Goal: Information Seeking & Learning: Learn about a topic

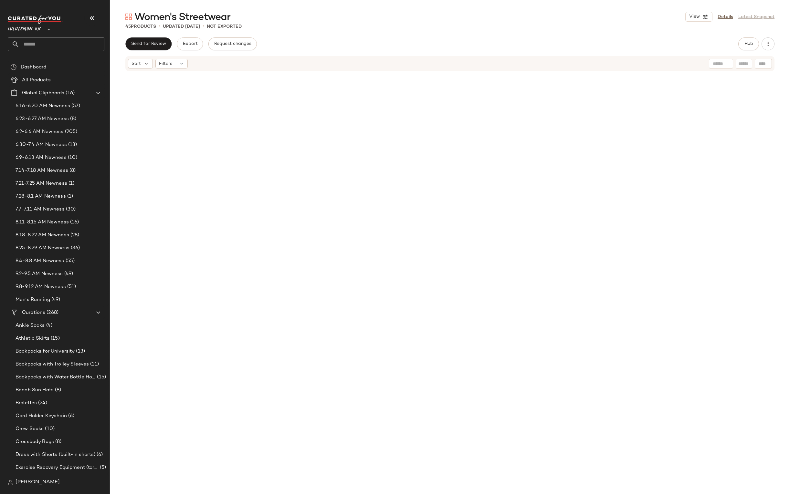
scroll to position [742, 0]
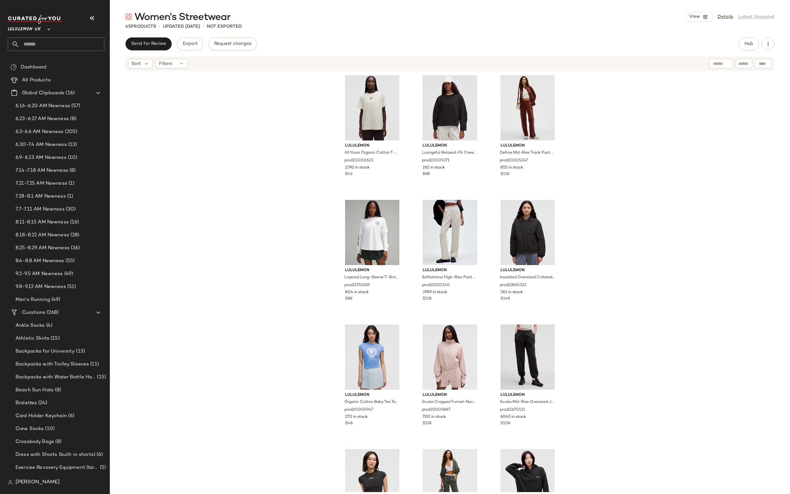
click at [55, 50] on input "text" at bounding box center [61, 44] width 85 height 14
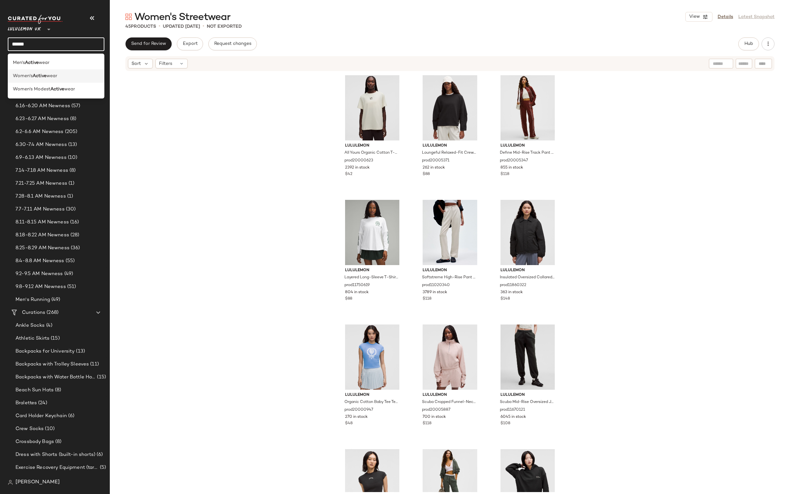
type input "******"
click at [57, 78] on span "wear" at bounding box center [52, 76] width 11 height 7
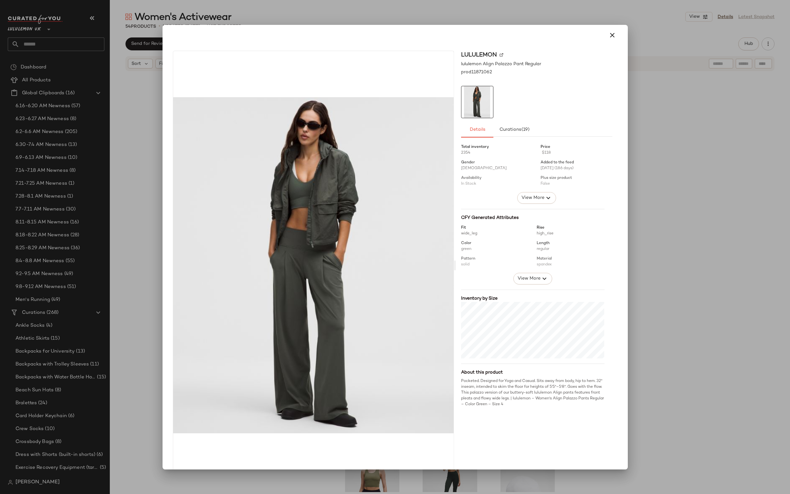
click at [521, 24] on div at bounding box center [395, 247] width 790 height 494
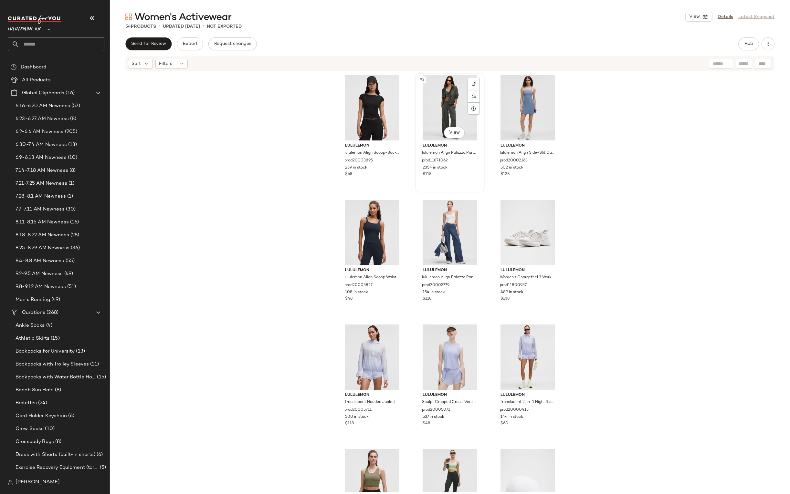
click at [472, 88] on div at bounding box center [473, 84] width 12 height 12
click at [77, 40] on input "text" at bounding box center [61, 44] width 85 height 14
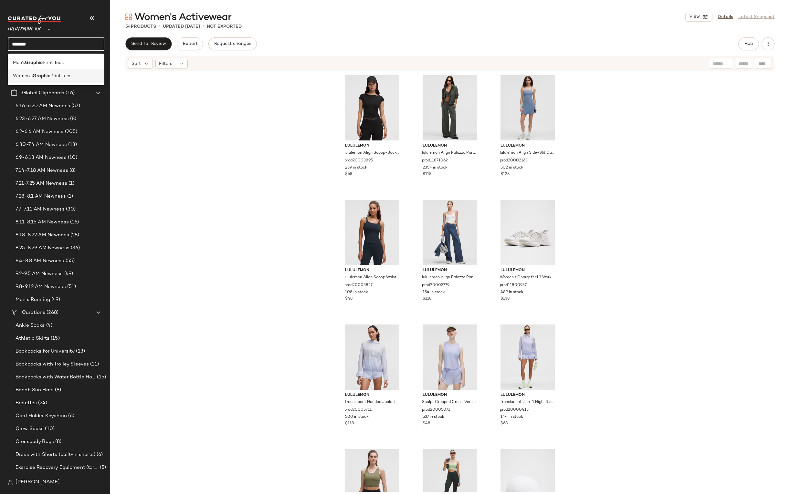
type input "*******"
click at [38, 76] on b "Graphic" at bounding box center [42, 76] width 18 height 7
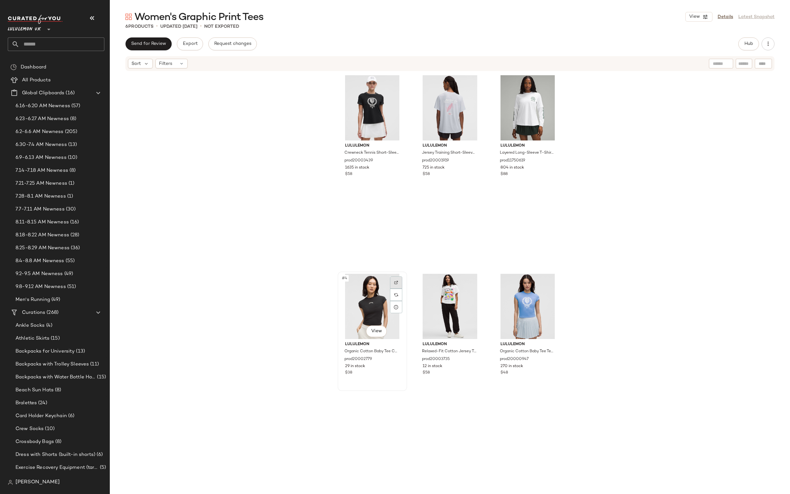
click at [394, 281] on img at bounding box center [396, 283] width 4 height 4
click at [552, 280] on div at bounding box center [551, 282] width 12 height 12
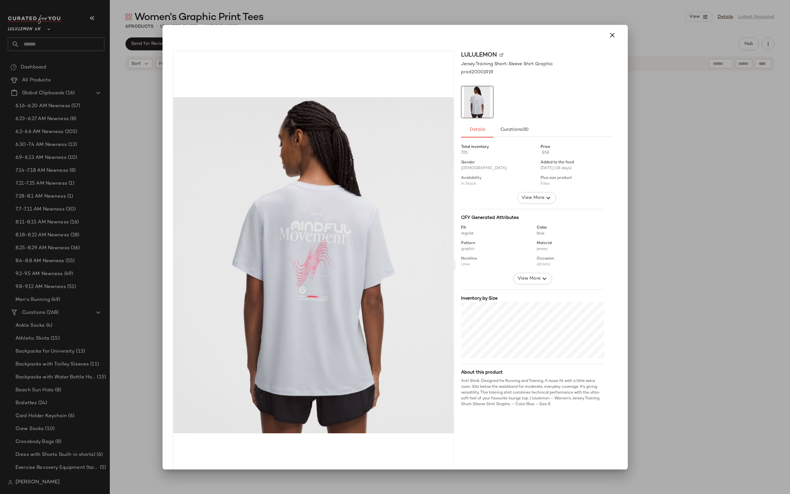
click at [646, 147] on div at bounding box center [395, 247] width 790 height 494
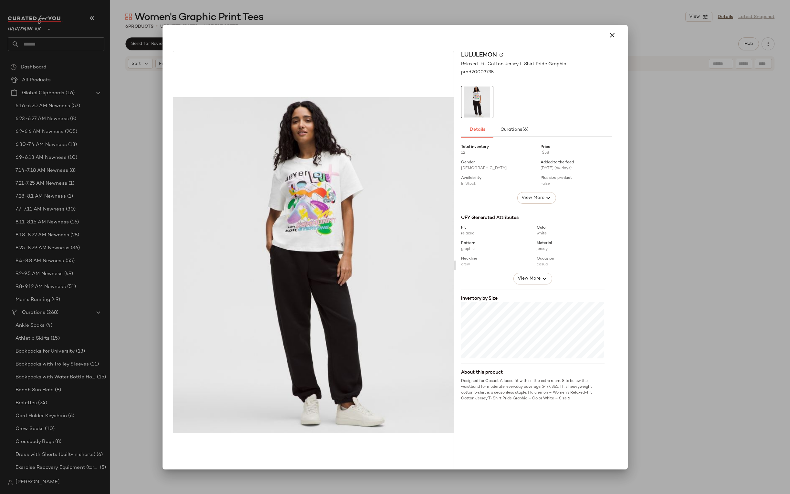
click at [640, 123] on div at bounding box center [395, 247] width 790 height 494
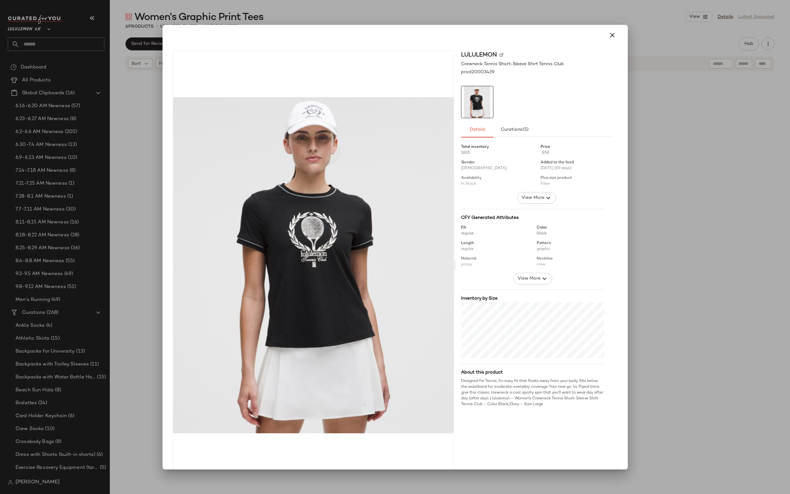
click at [564, 9] on div at bounding box center [395, 247] width 790 height 494
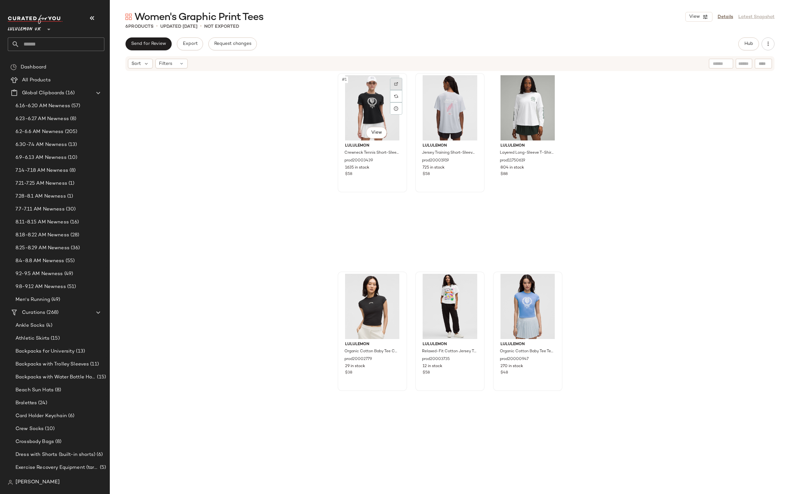
click at [395, 82] on img at bounding box center [396, 84] width 4 height 4
click at [77, 47] on input "text" at bounding box center [61, 44] width 85 height 14
type input "*******"
click at [66, 64] on div "Men's Graphic Print Tees" at bounding box center [56, 62] width 86 height 7
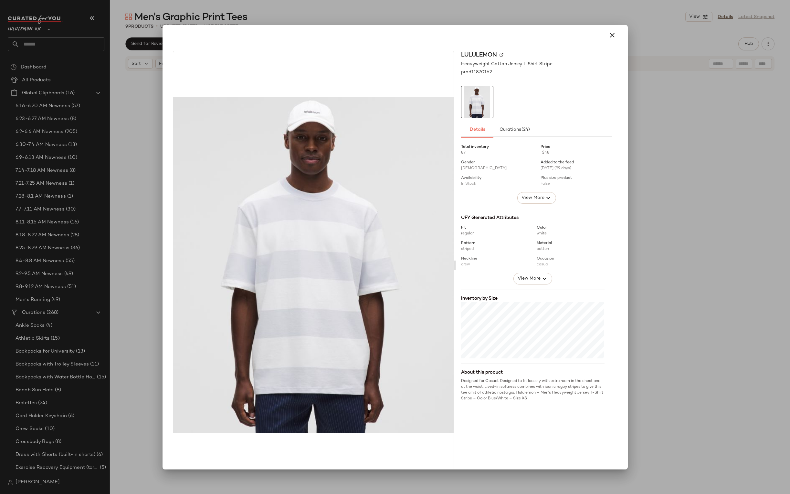
click at [643, 124] on div at bounding box center [395, 247] width 790 height 494
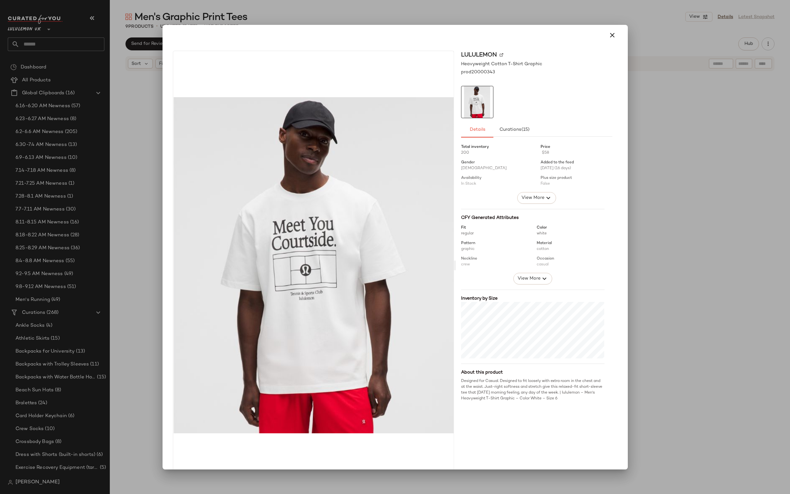
click at [627, 60] on div "lululemon Heavyweight Cotton T-Shirt Graphic prod20000343 Details Curations (15…" at bounding box center [394, 247] width 465 height 445
click at [613, 33] on button "button" at bounding box center [612, 35] width 16 height 16
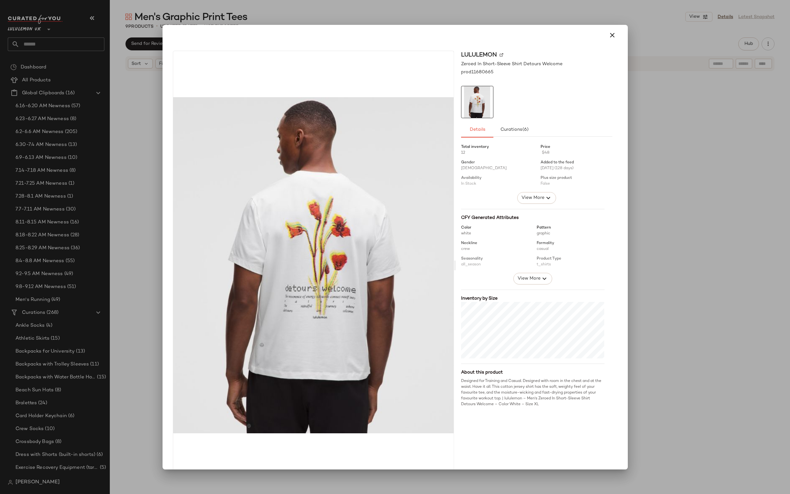
click at [506, 26] on div at bounding box center [395, 35] width 460 height 21
click at [597, 35] on div at bounding box center [395, 35] width 450 height 16
click at [608, 35] on icon "button" at bounding box center [612, 35] width 8 height 8
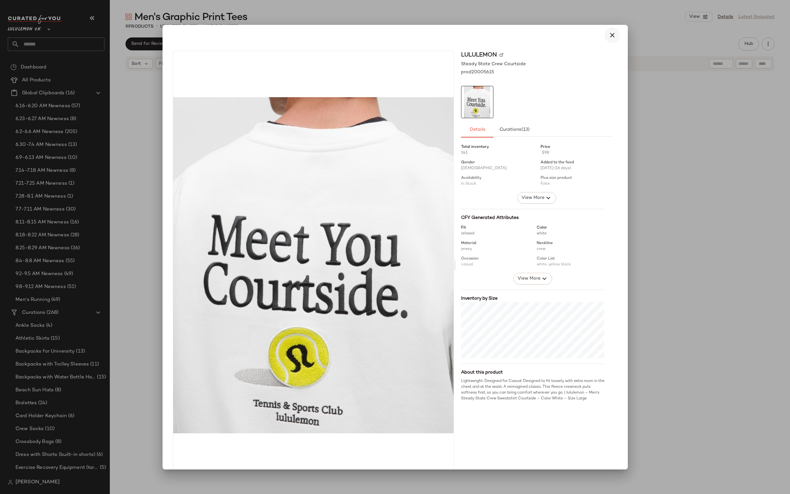
click at [605, 41] on button "button" at bounding box center [612, 35] width 16 height 16
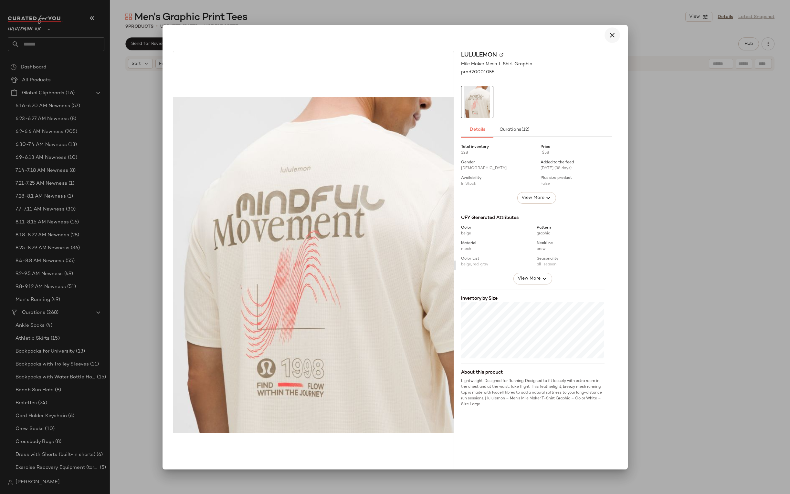
click at [609, 37] on icon "button" at bounding box center [612, 35] width 8 height 8
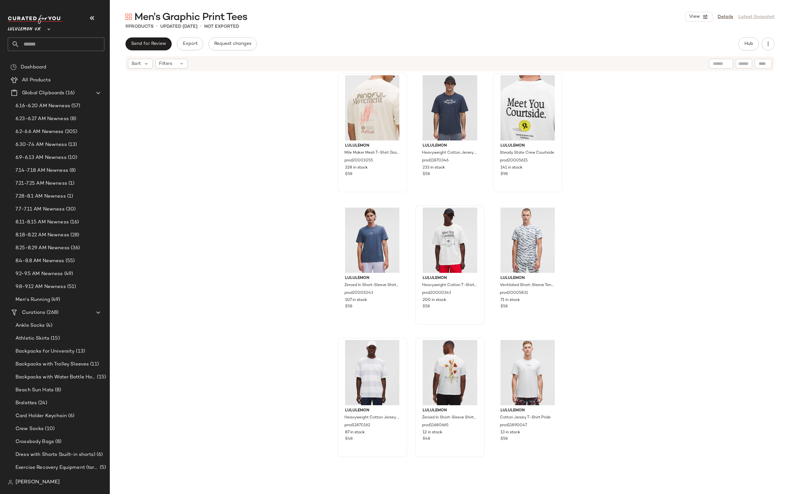
click at [46, 47] on input "text" at bounding box center [61, 44] width 85 height 14
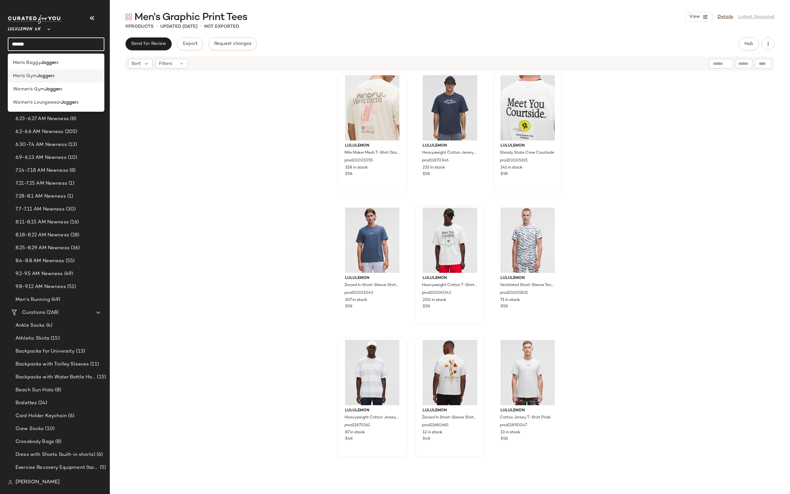
type input "******"
click at [49, 77] on b "Jogger" at bounding box center [45, 76] width 16 height 7
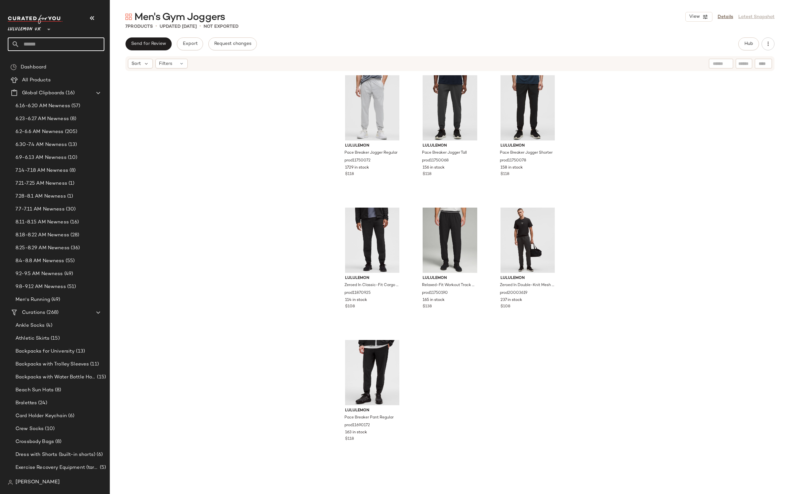
click at [80, 40] on input "text" at bounding box center [61, 44] width 85 height 14
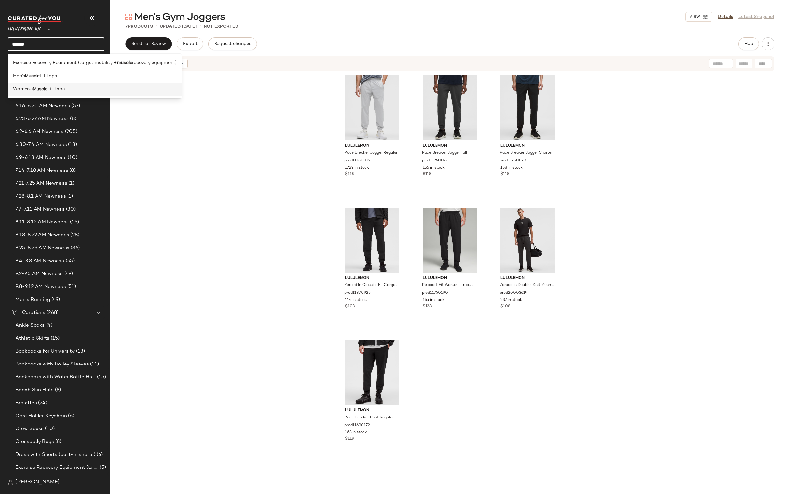
type input "******"
click at [57, 89] on span "Fit Tops" at bounding box center [55, 89] width 17 height 7
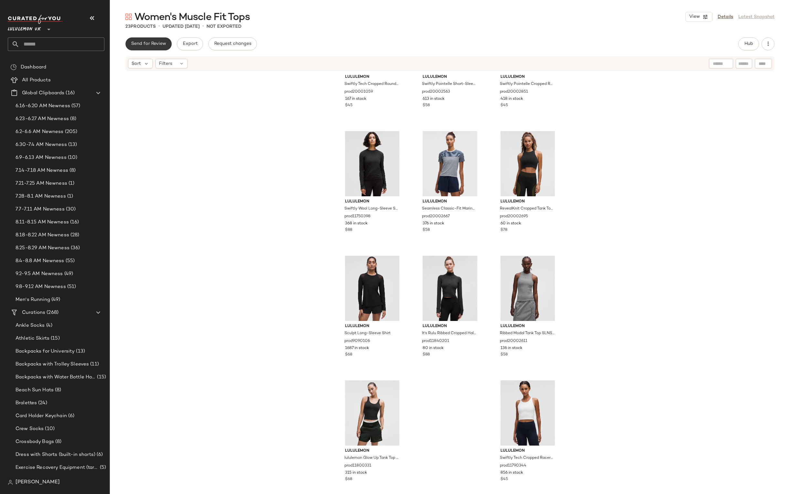
scroll to position [578, 0]
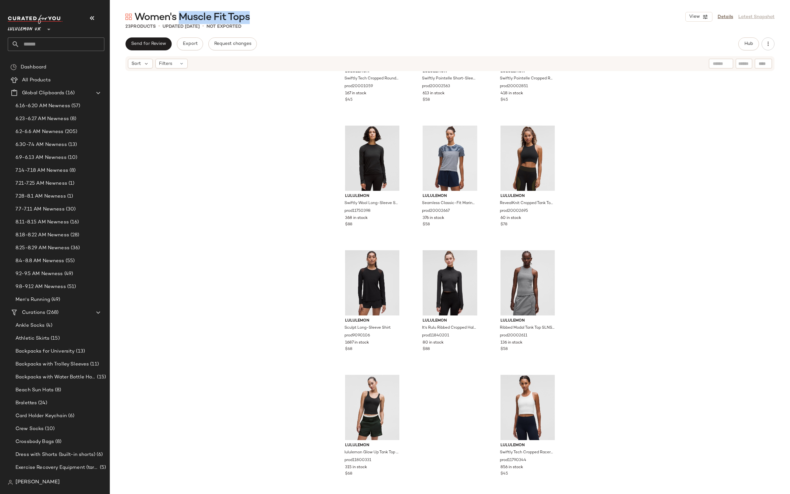
drag, startPoint x: 259, startPoint y: 17, endPoint x: 180, endPoint y: 16, distance: 79.1
click at [180, 16] on div "Women's Muscle Fit Tops View Details Latest Snapshot" at bounding box center [450, 16] width 680 height 13
copy span "Muscle Fit Tops"
click at [52, 47] on input "text" at bounding box center [61, 44] width 85 height 14
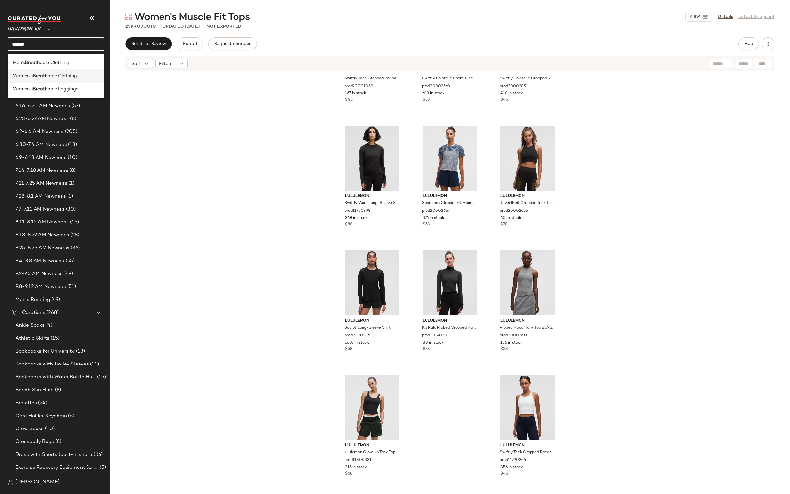
type input "******"
click at [46, 78] on b "Breath" at bounding box center [40, 76] width 15 height 7
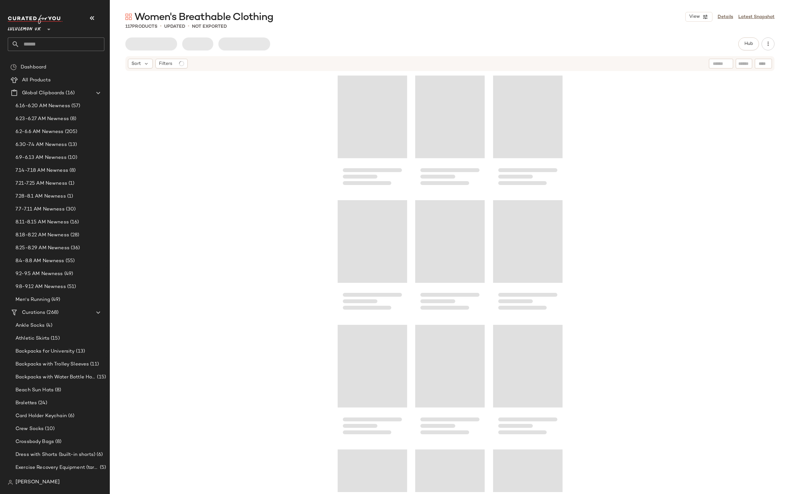
click at [45, 44] on input "text" at bounding box center [61, 44] width 85 height 14
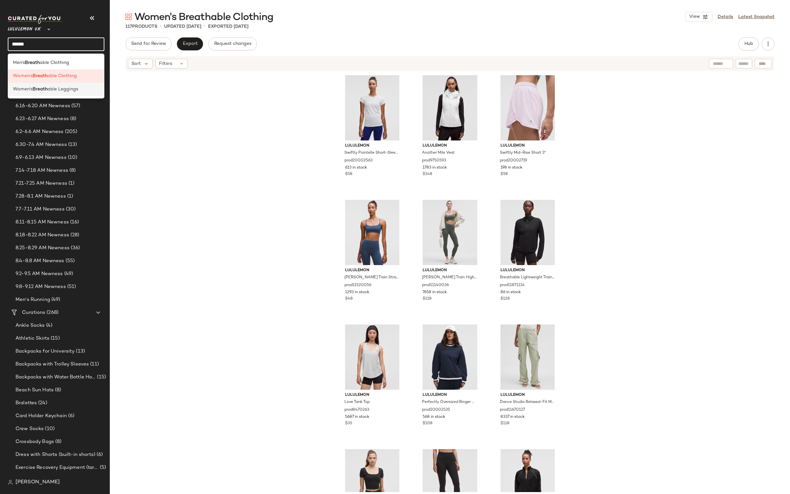
type input "******"
click at [51, 89] on span "able Leggings" at bounding box center [62, 89] width 31 height 7
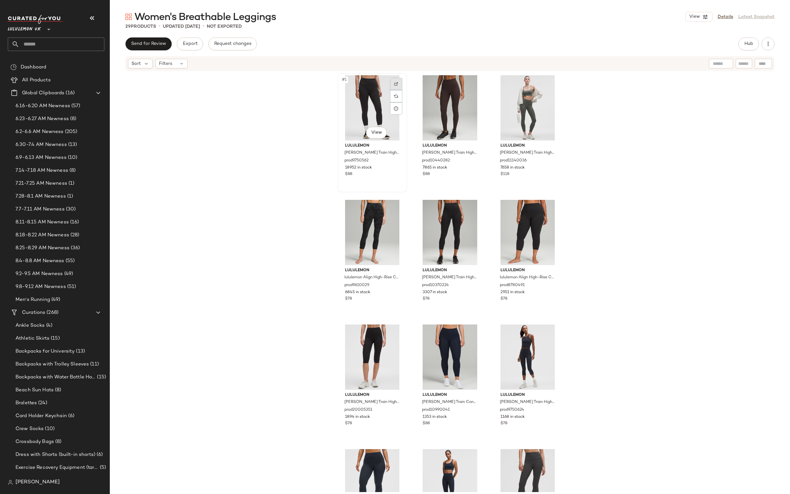
click at [393, 88] on div at bounding box center [396, 84] width 12 height 12
click at [473, 80] on div at bounding box center [473, 84] width 12 height 12
